Goal: Task Accomplishment & Management: Manage account settings

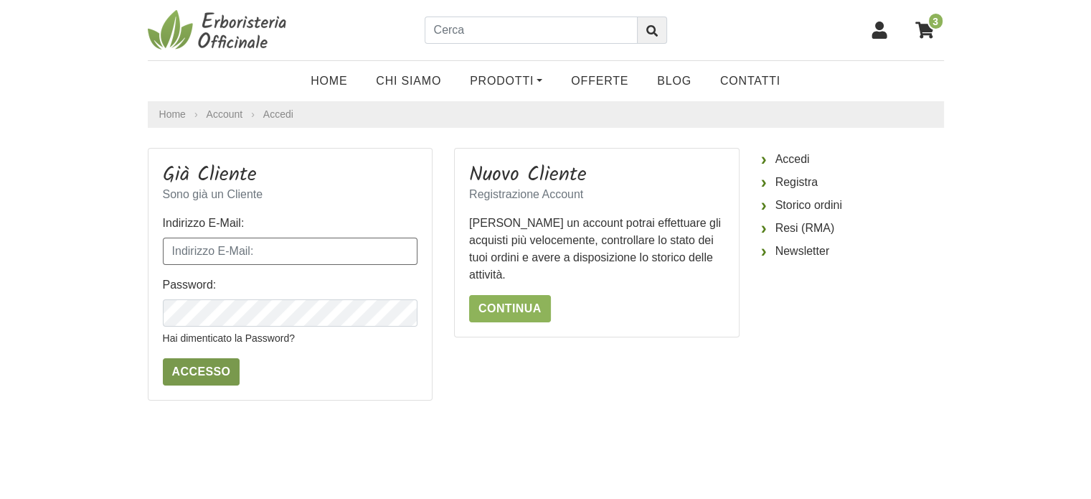
type input "3474973585"
click at [184, 372] on input "Accesso" at bounding box center [201, 371] width 77 height 27
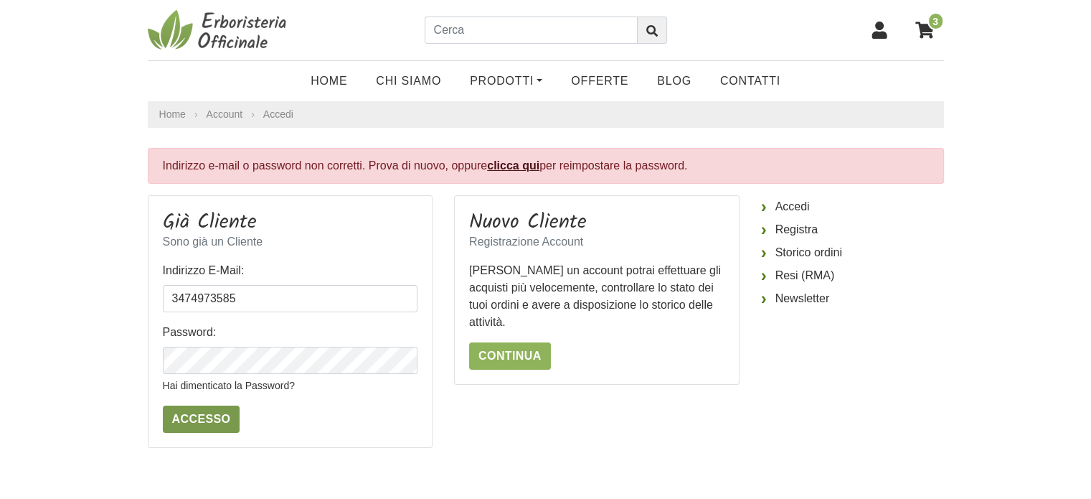
click at [198, 413] on input "Accesso" at bounding box center [201, 418] width 77 height 27
click at [795, 252] on link "Storico ordini" at bounding box center [852, 252] width 183 height 23
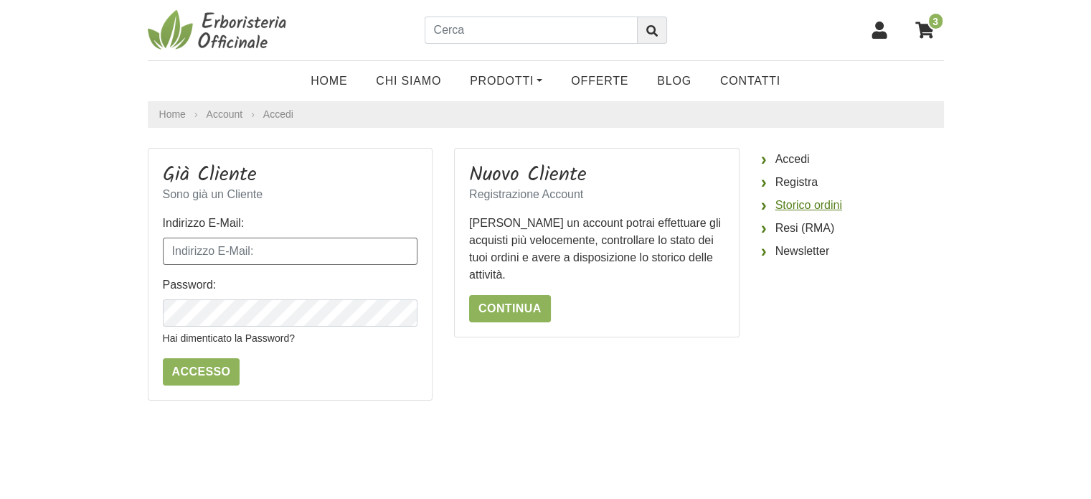
type input "3474973585"
click at [796, 204] on link "Storico ordini" at bounding box center [852, 205] width 183 height 23
click at [399, 316] on icon "button" at bounding box center [404, 314] width 11 height 9
click at [240, 252] on input "3474973585" at bounding box center [290, 250] width 255 height 27
drag, startPoint x: 240, startPoint y: 252, endPoint x: 140, endPoint y: 244, distance: 100.0
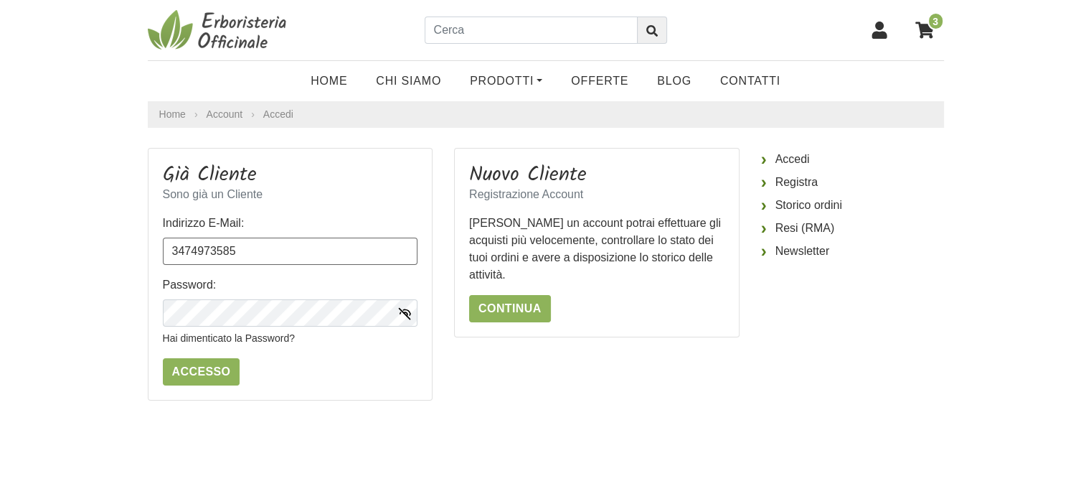
click at [140, 244] on div "Già Cliente Sono già un Cliente Indirizzo E-Mail: 3474973585 Password: Hai dime…" at bounding box center [290, 274] width 307 height 253
type input "[EMAIL_ADDRESS][DOMAIN_NAME]"
click at [215, 370] on input "Accesso" at bounding box center [201, 371] width 77 height 27
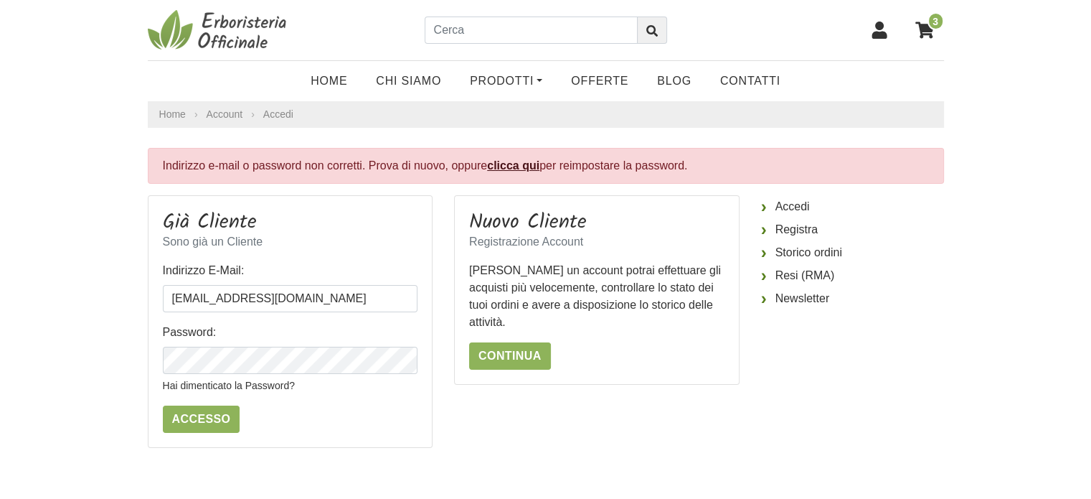
click at [520, 166] on link "clicca qui" at bounding box center [513, 165] width 52 height 12
